Goal: Information Seeking & Learning: Learn about a topic

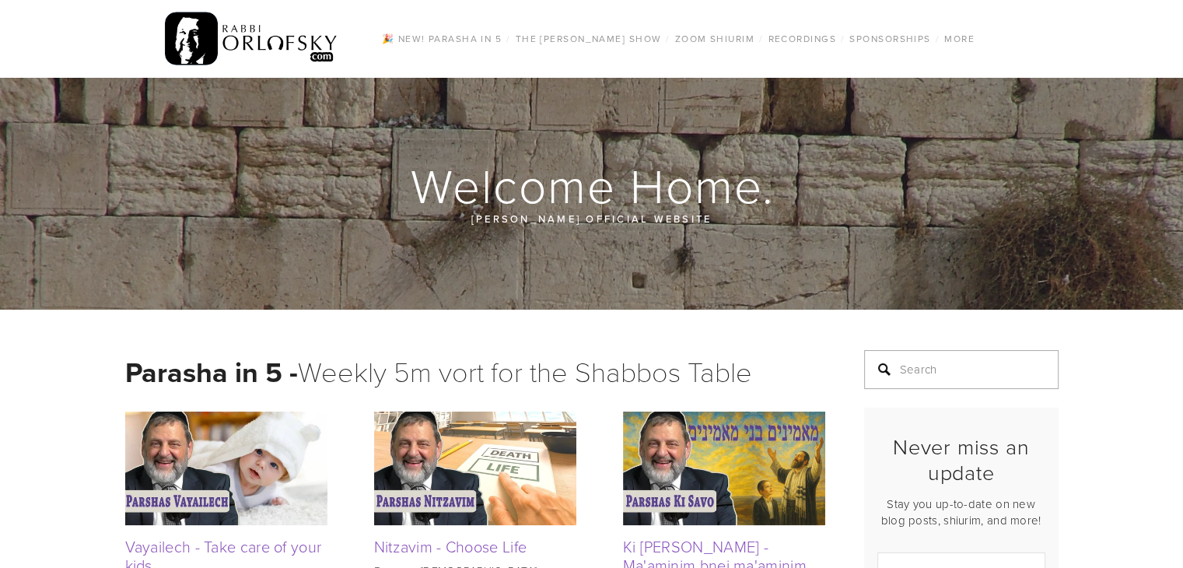
click at [903, 367] on input "Search" at bounding box center [961, 369] width 194 height 39
type input "dating"
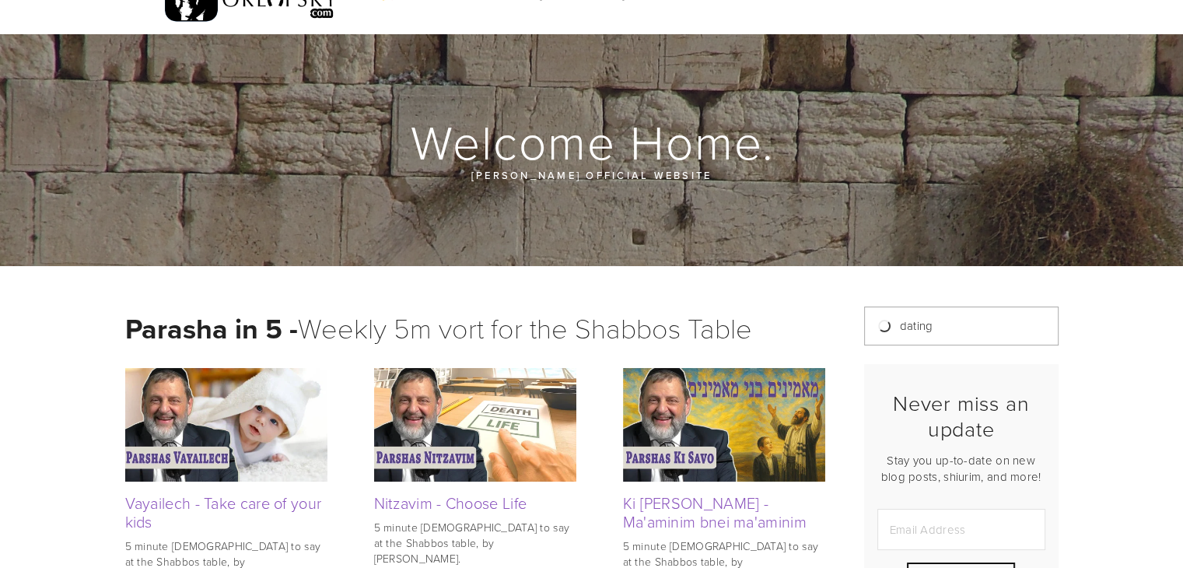
scroll to position [45, 0]
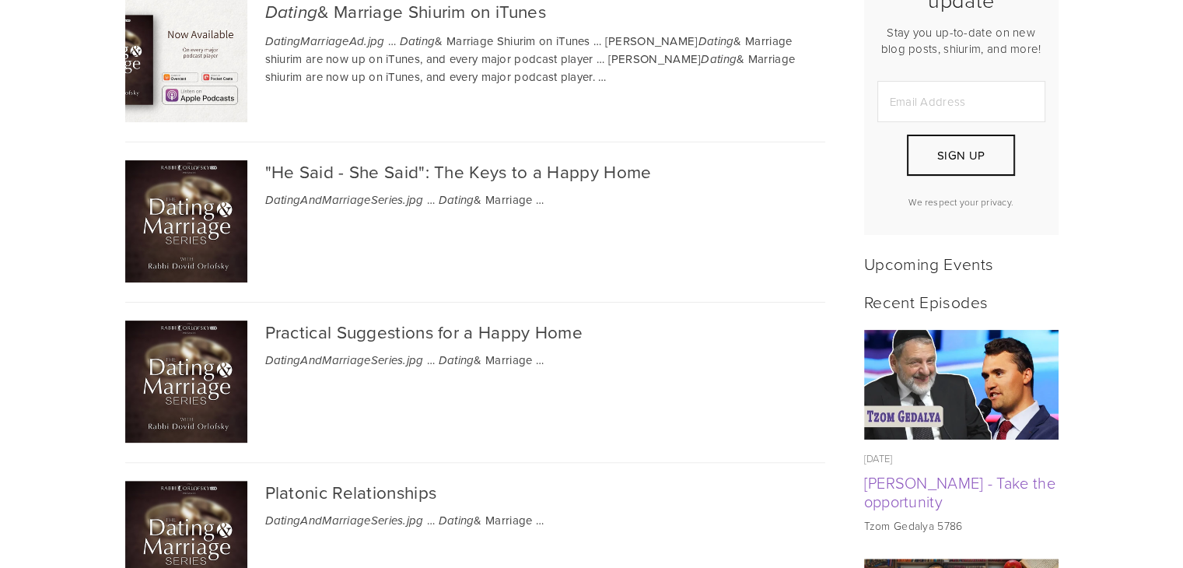
scroll to position [292, 0]
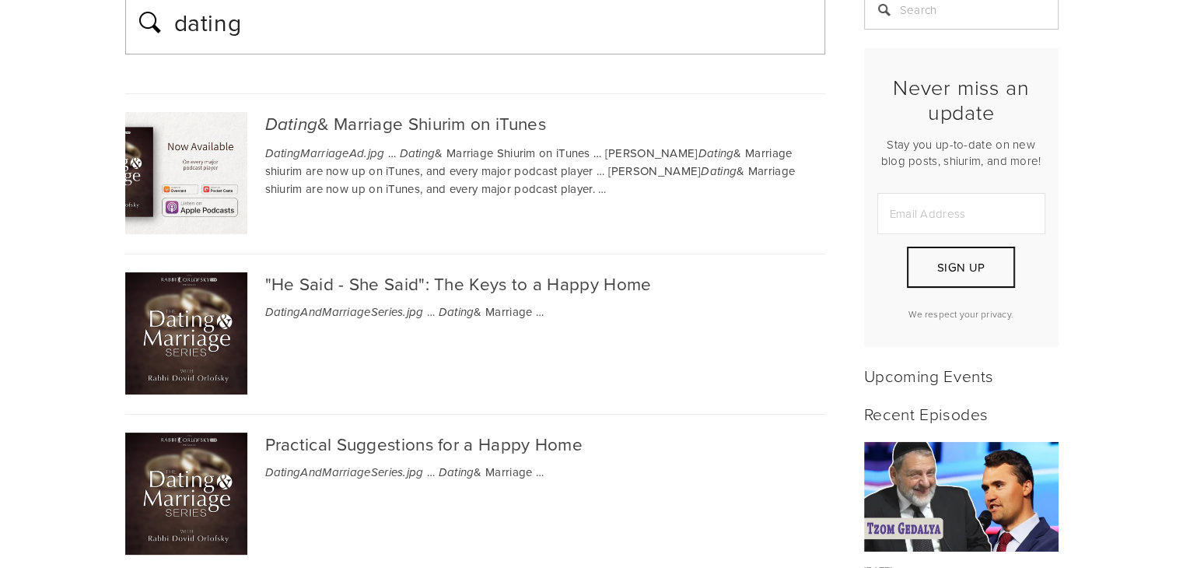
click at [379, 117] on div "Dating & Marriage Shiurim on iTunes" at bounding box center [475, 124] width 700 height 24
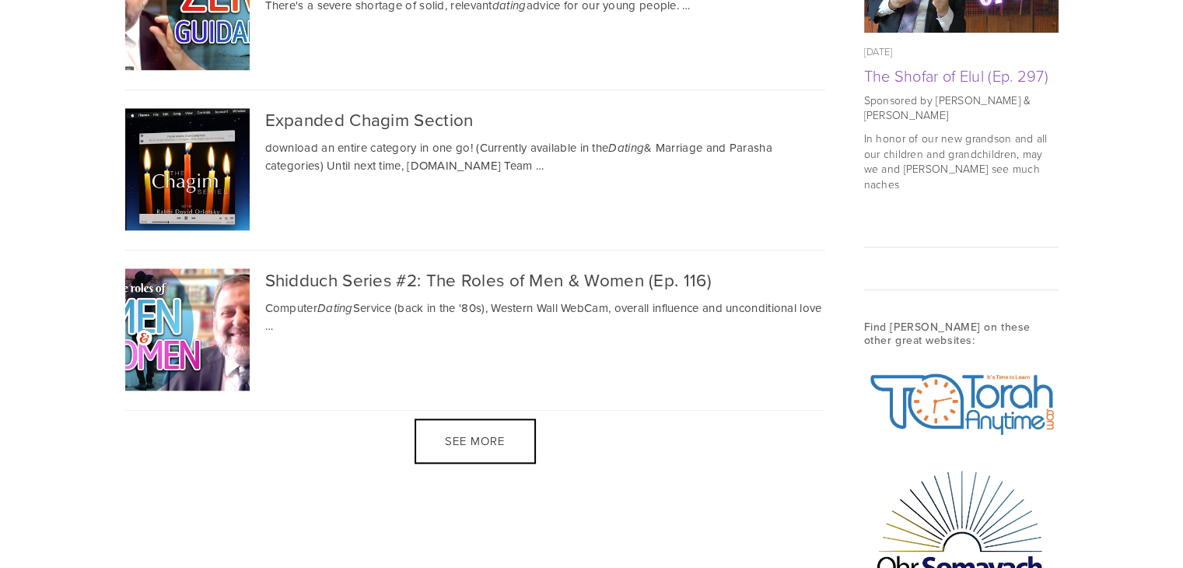
scroll to position [1445, 0]
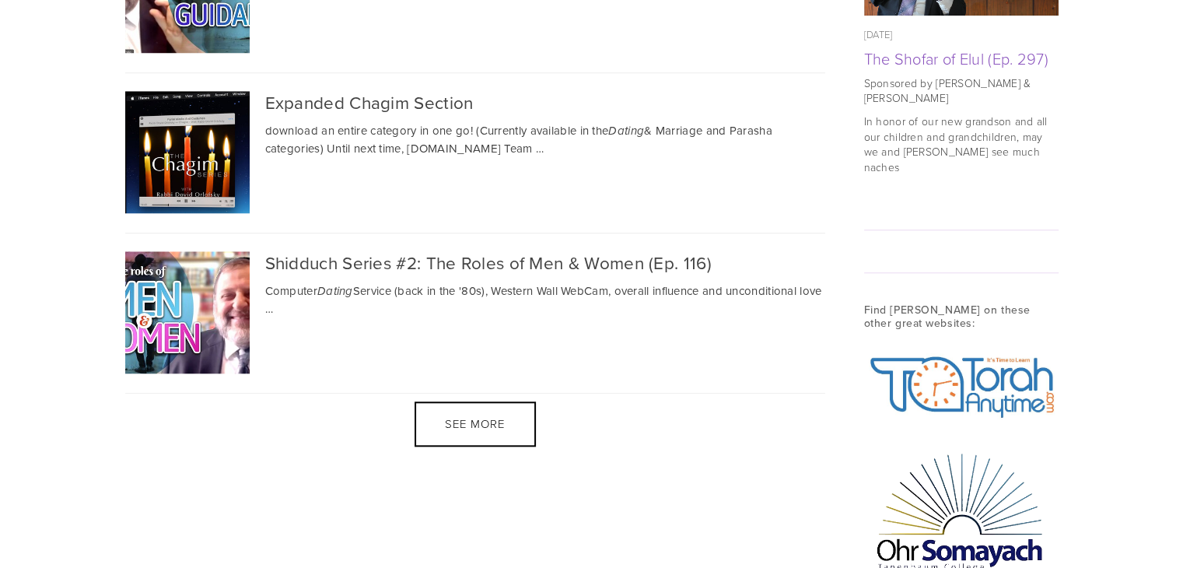
click at [446, 415] on span "See more" at bounding box center [475, 423] width 60 height 16
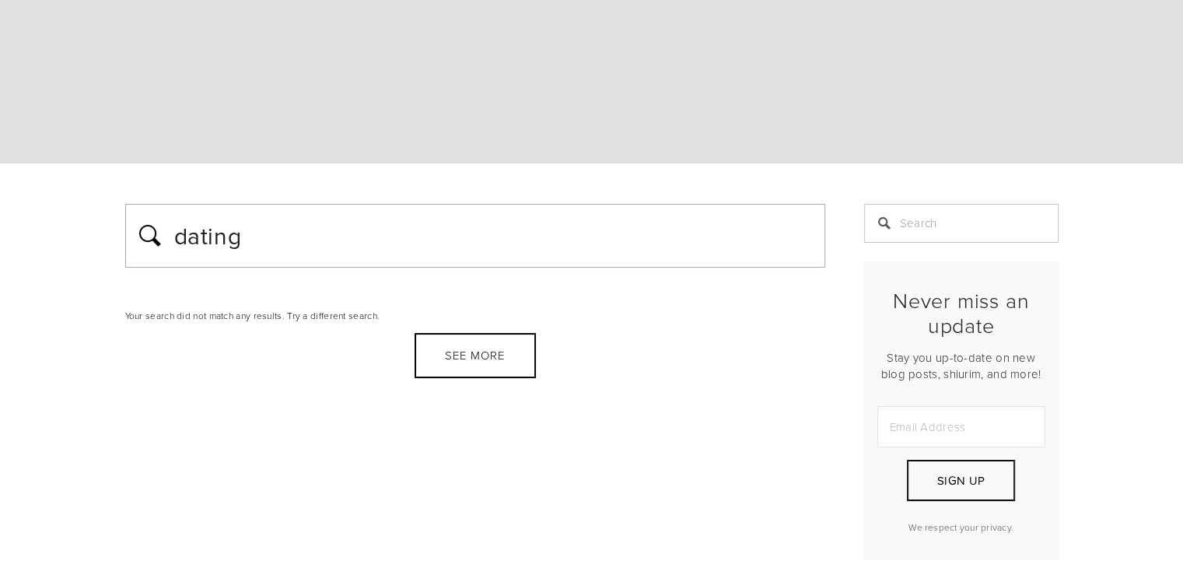
scroll to position [80, 0]
click at [441, 358] on div "See more" at bounding box center [474, 354] width 121 height 45
click at [910, 224] on input "Search" at bounding box center [961, 222] width 194 height 39
type input "dating"
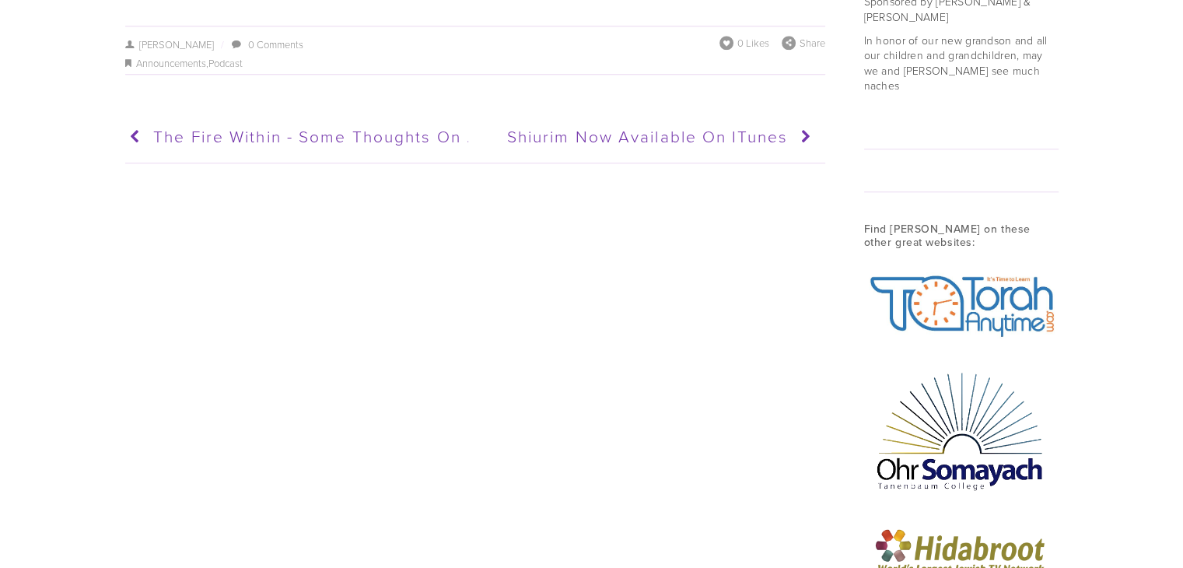
scroll to position [1614, 0]
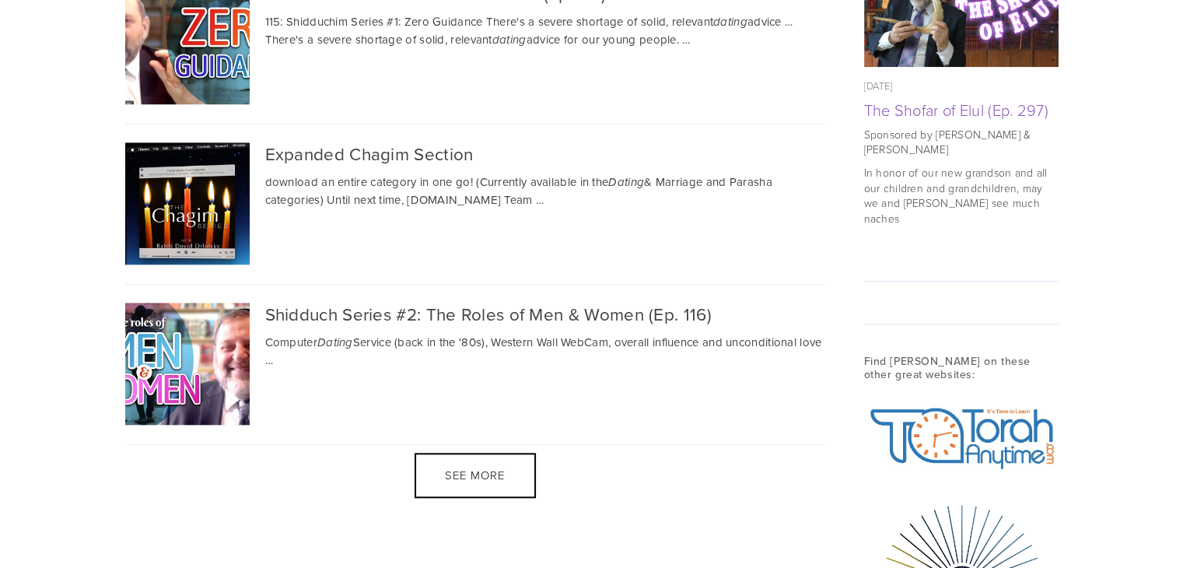
scroll to position [1393, 0]
click at [532, 453] on div "See more" at bounding box center [474, 475] width 121 height 45
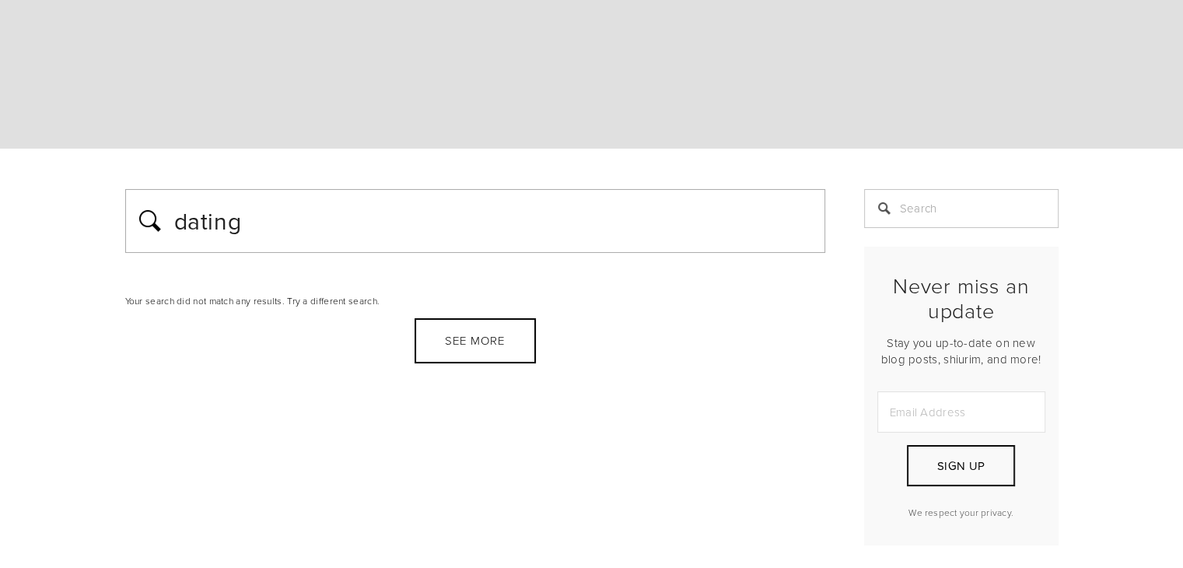
scroll to position [0, 0]
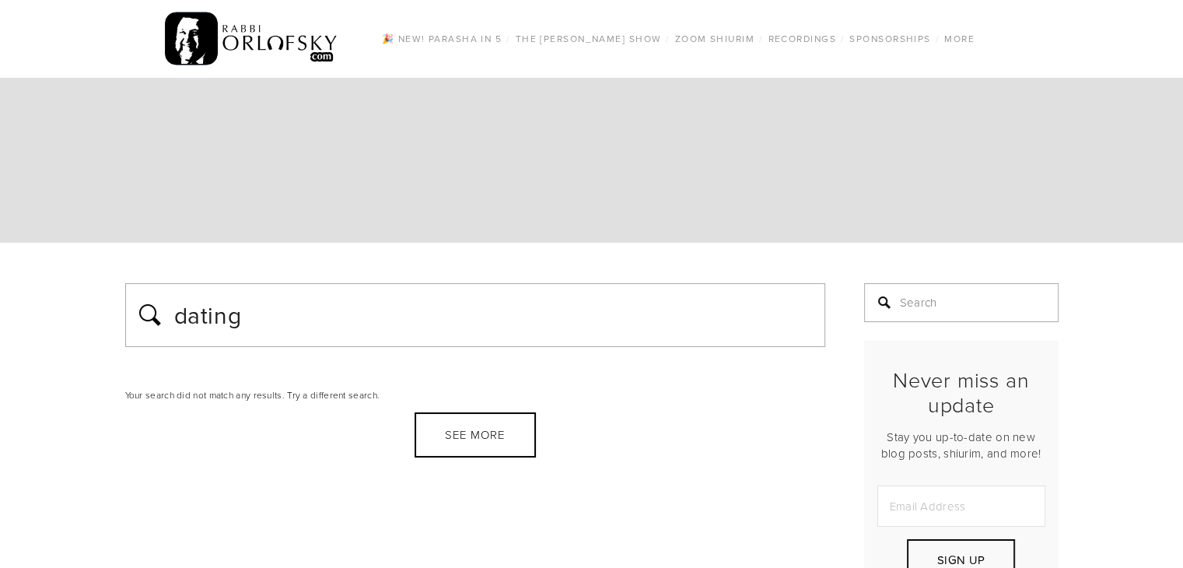
click at [926, 299] on input "Search" at bounding box center [961, 302] width 194 height 39
type input "shidduch series"
click at [468, 328] on input "dating" at bounding box center [494, 314] width 643 height 39
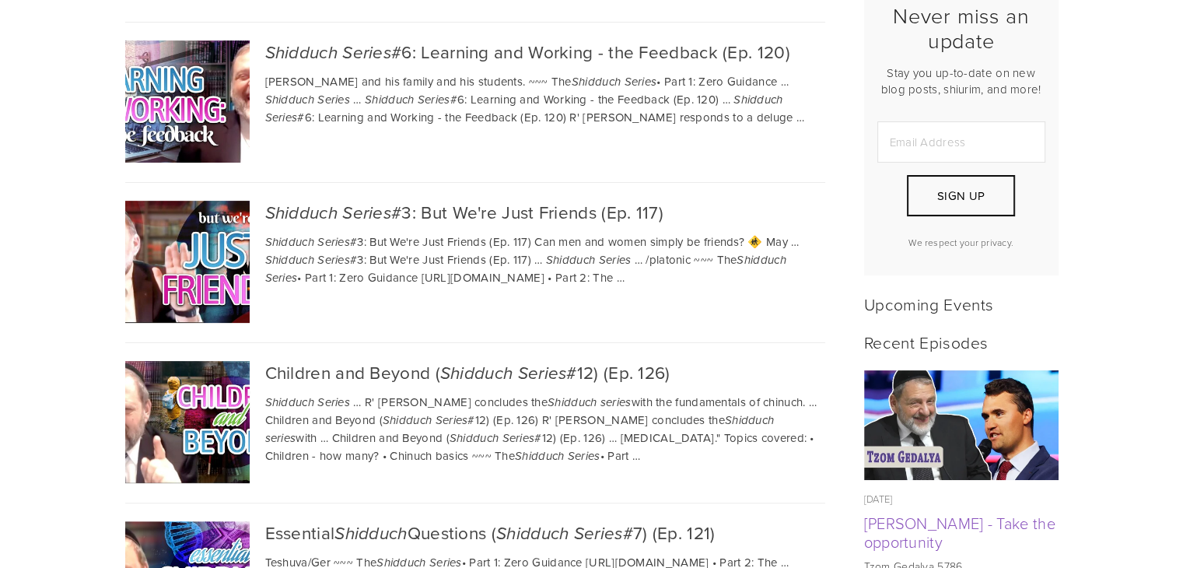
scroll to position [365, 0]
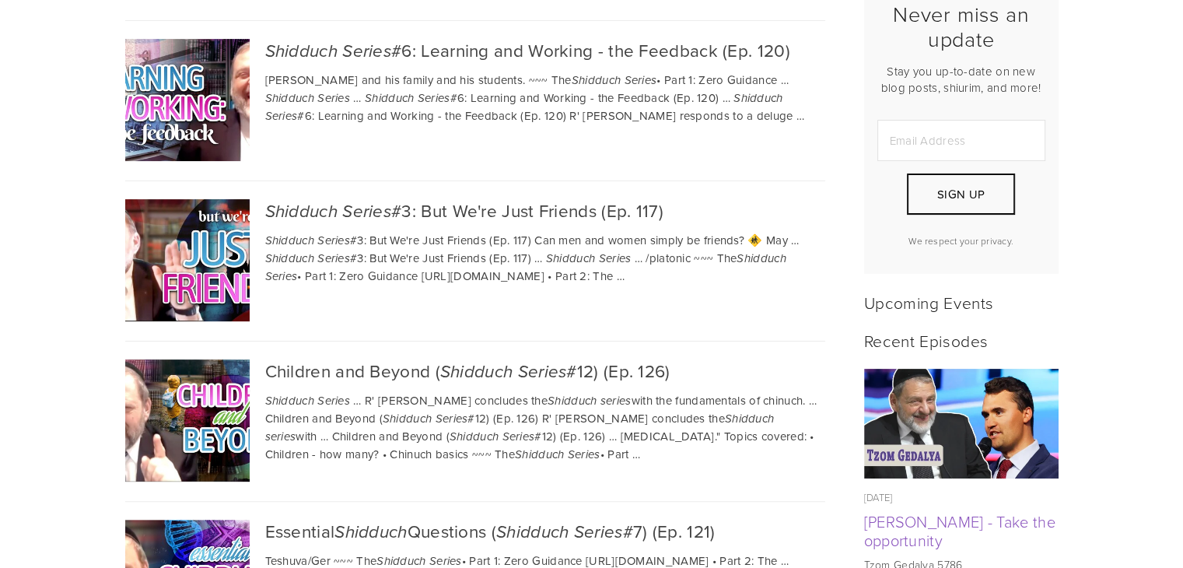
click at [484, 214] on div "Shidduch Series #3: But We're Just Friends (Ep. 117)" at bounding box center [475, 211] width 700 height 24
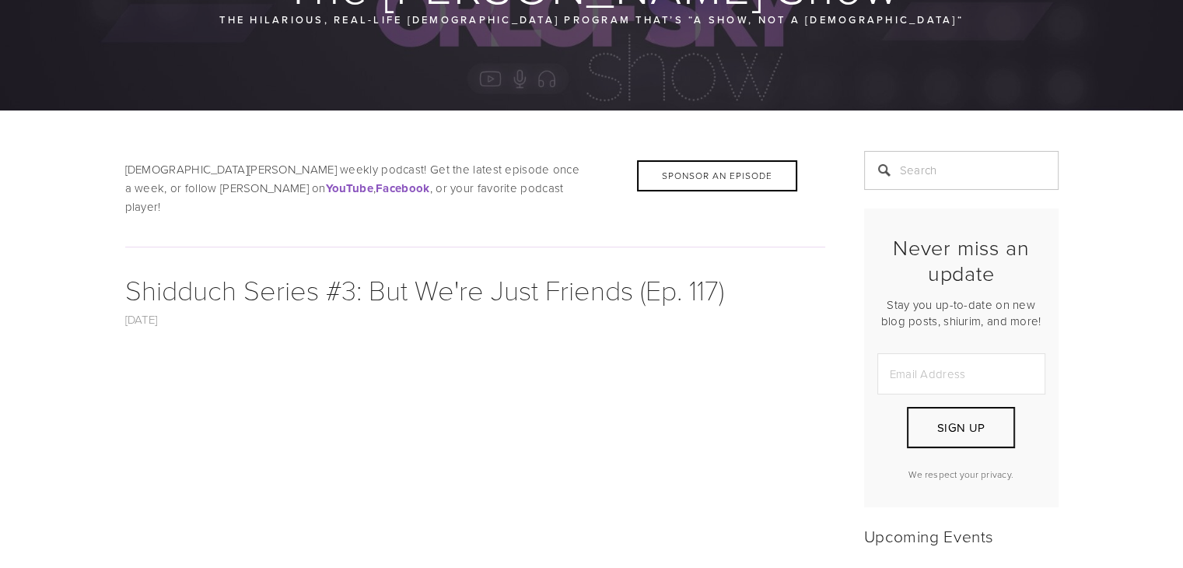
scroll to position [198, 0]
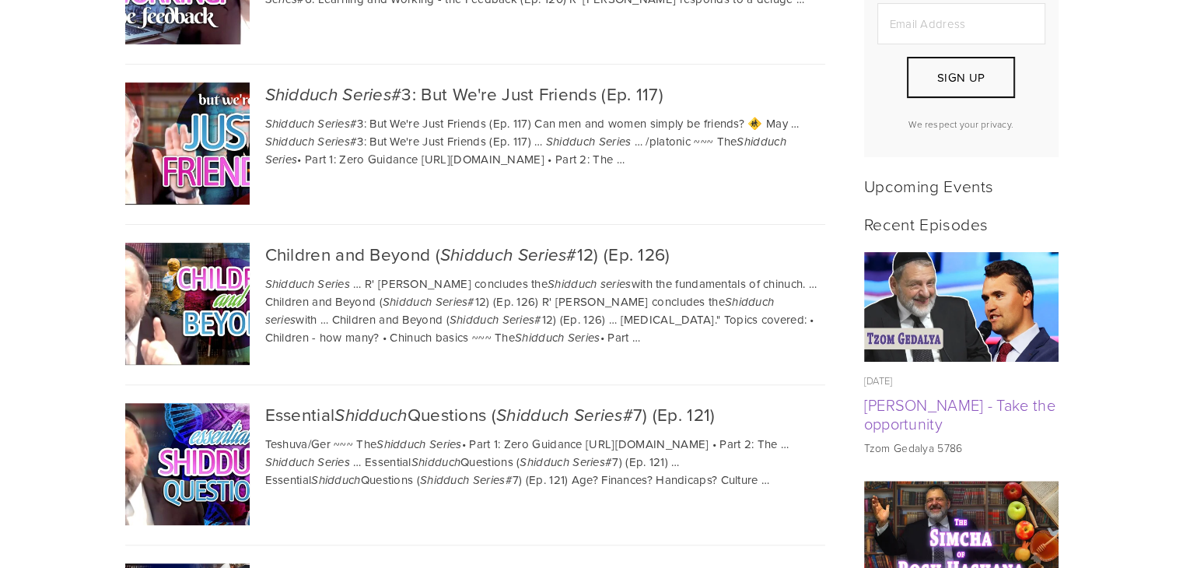
scroll to position [481, 0]
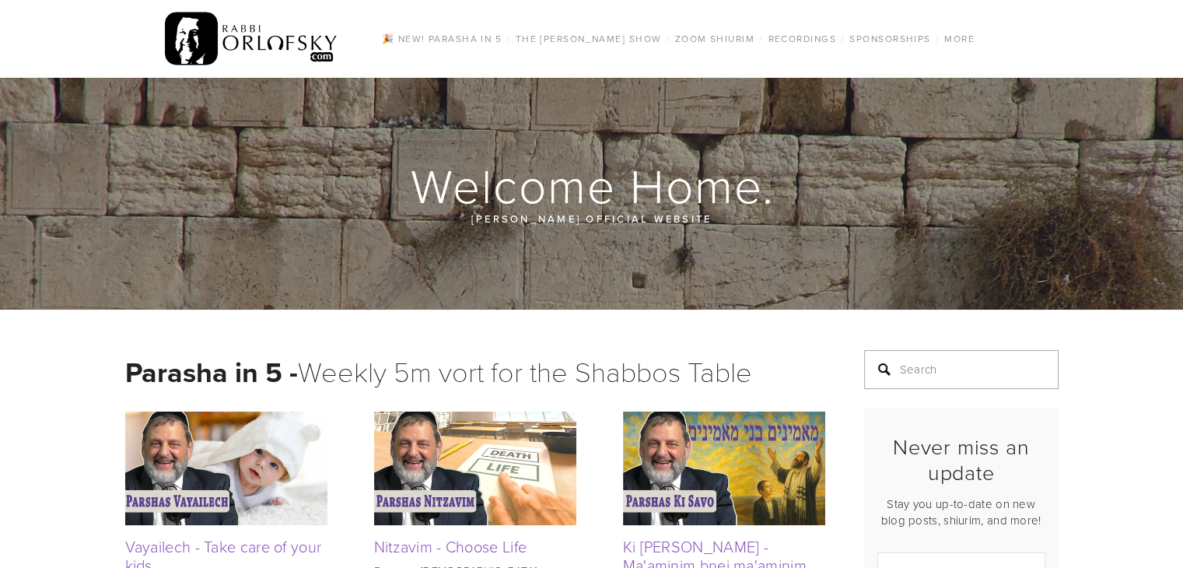
click at [912, 369] on input "Search" at bounding box center [961, 369] width 194 height 39
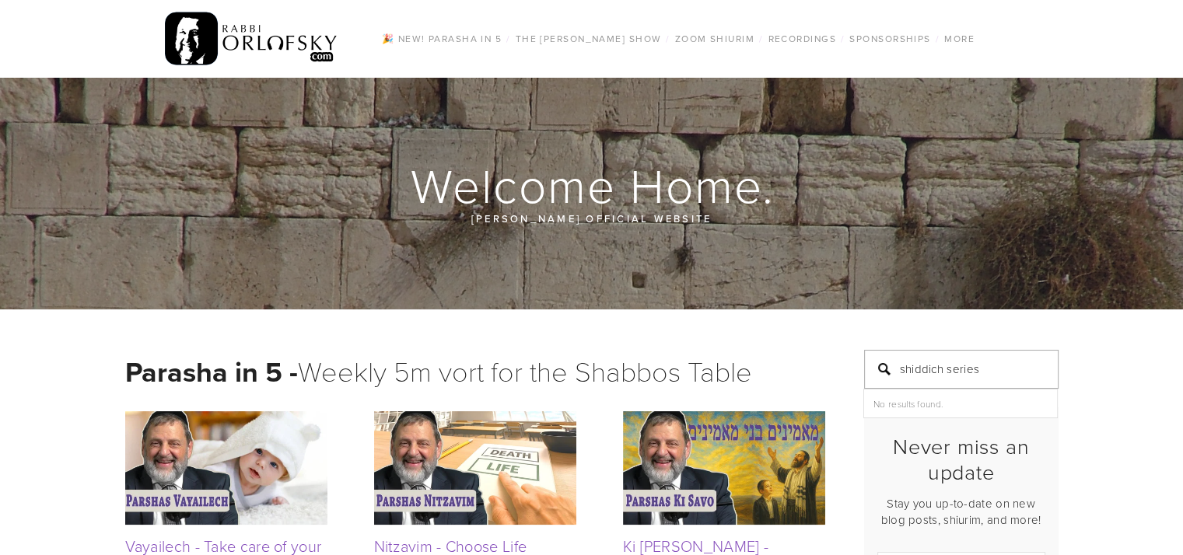
type input "shiddich series"
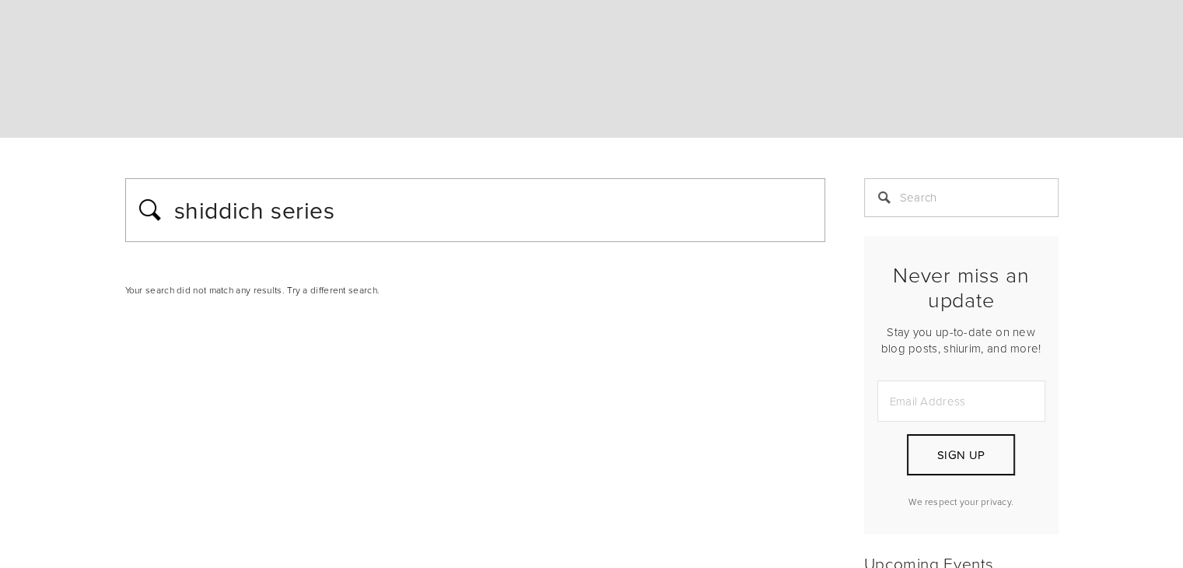
scroll to position [112, 0]
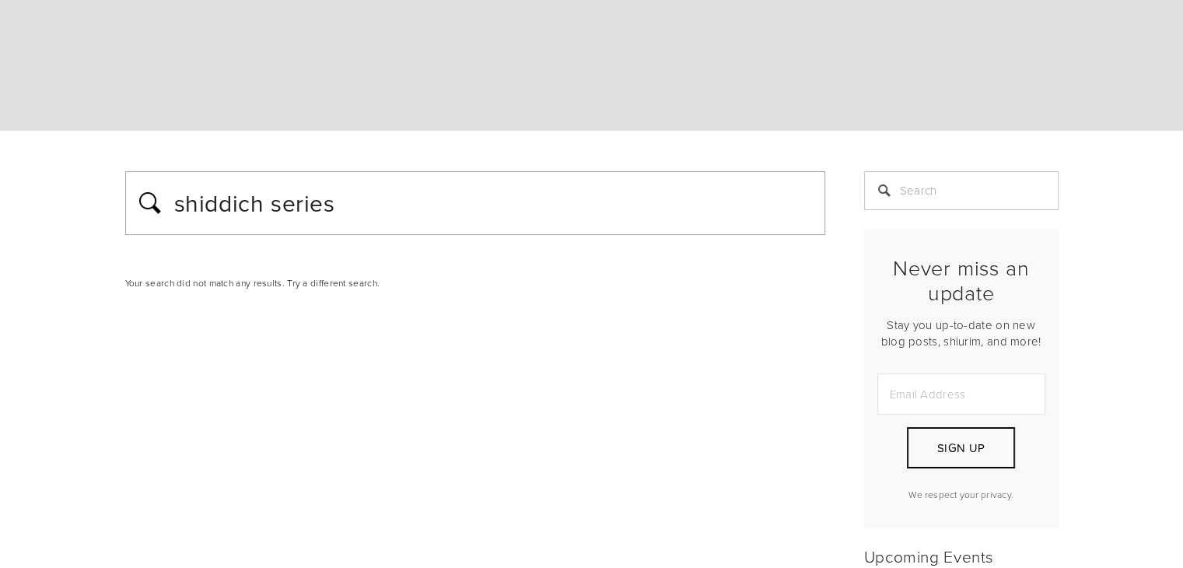
click at [270, 232] on div "shiddich series" at bounding box center [475, 203] width 700 height 64
click at [239, 198] on input "shiddich series" at bounding box center [494, 202] width 643 height 39
type input "shidduch series"
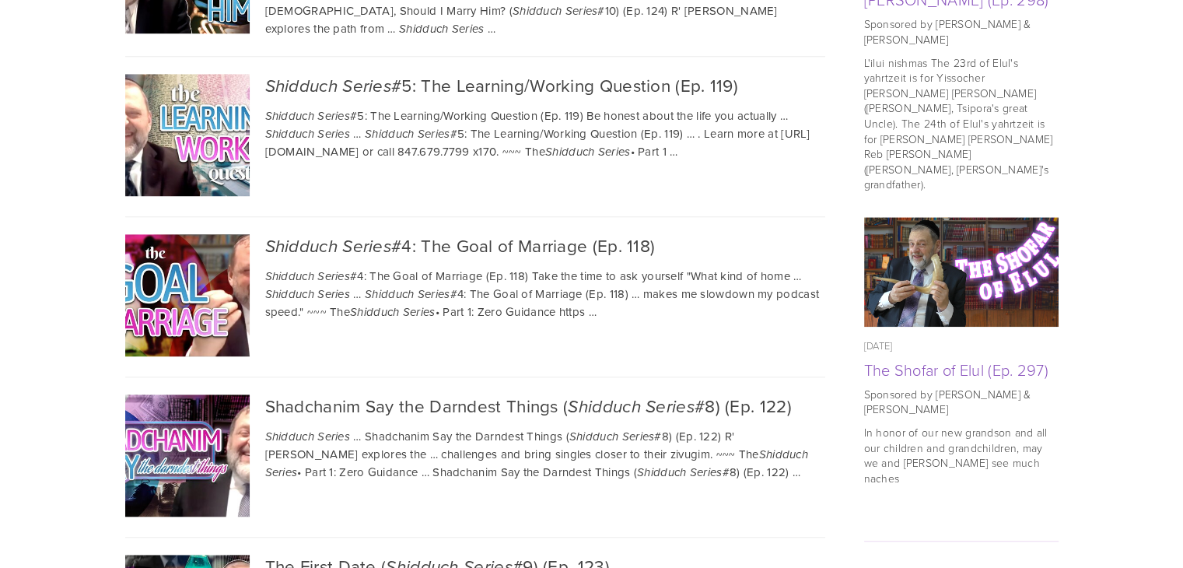
scroll to position [1134, 0]
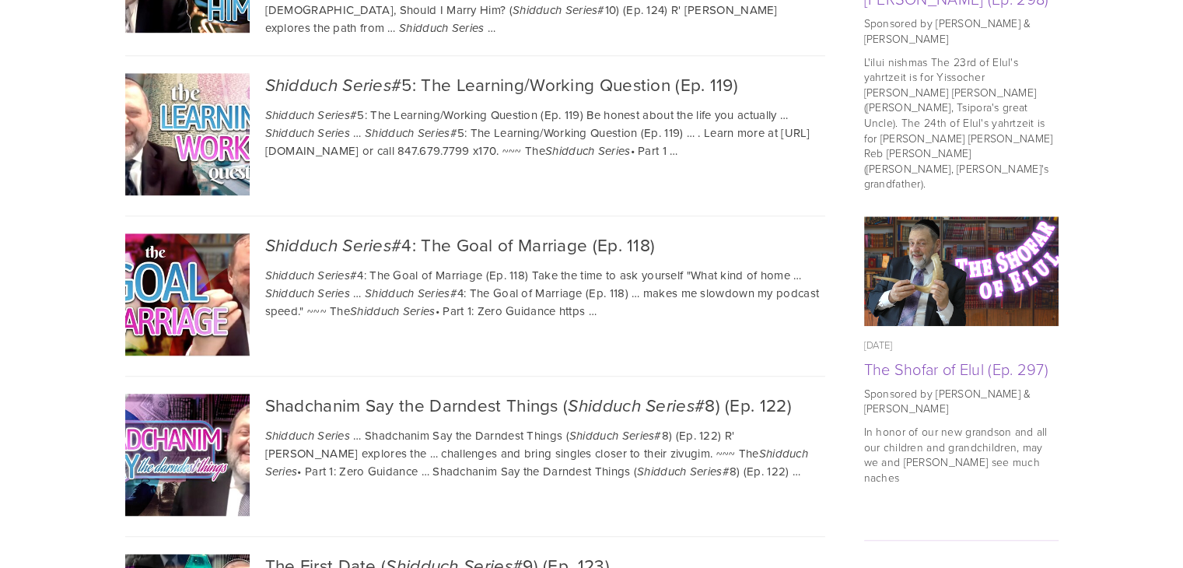
click at [462, 73] on div "Shidduch Series #5: The Learning/Working Question (Ep. 119)" at bounding box center [545, 85] width 560 height 24
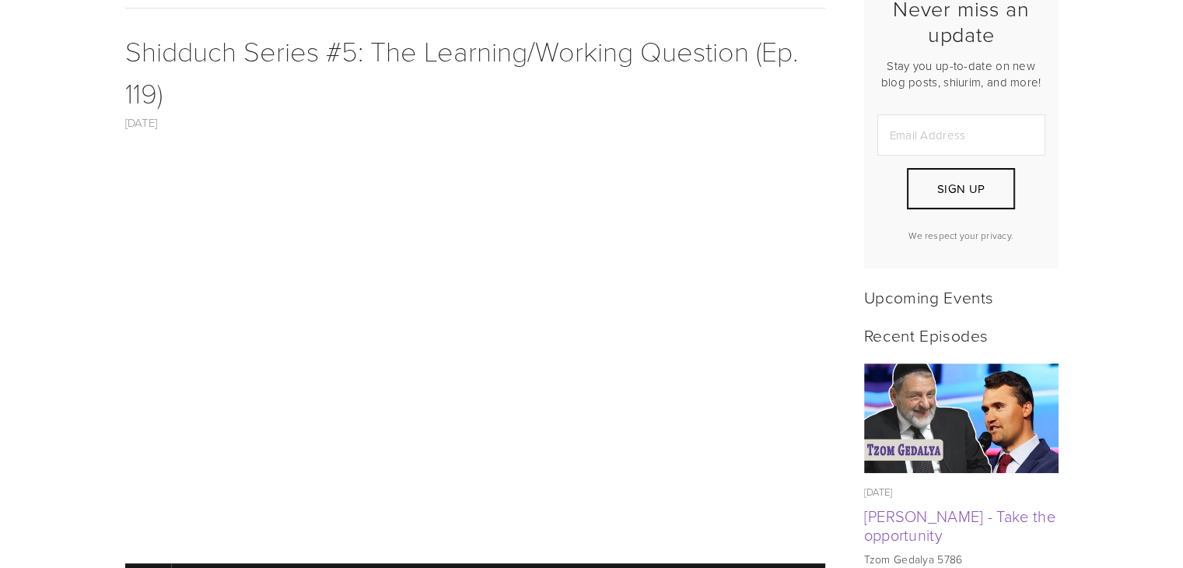
scroll to position [439, 0]
